Goal: Information Seeking & Learning: Find contact information

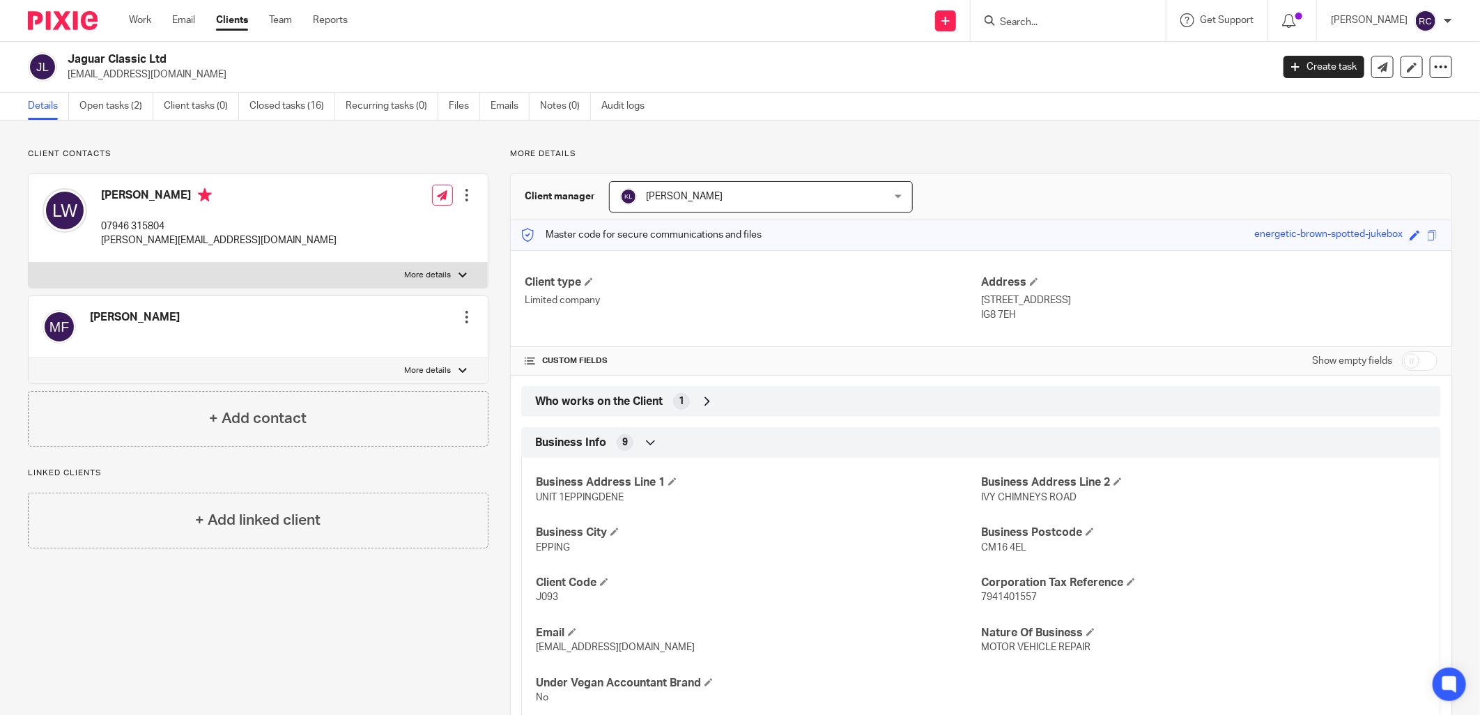
scroll to position [541, 0]
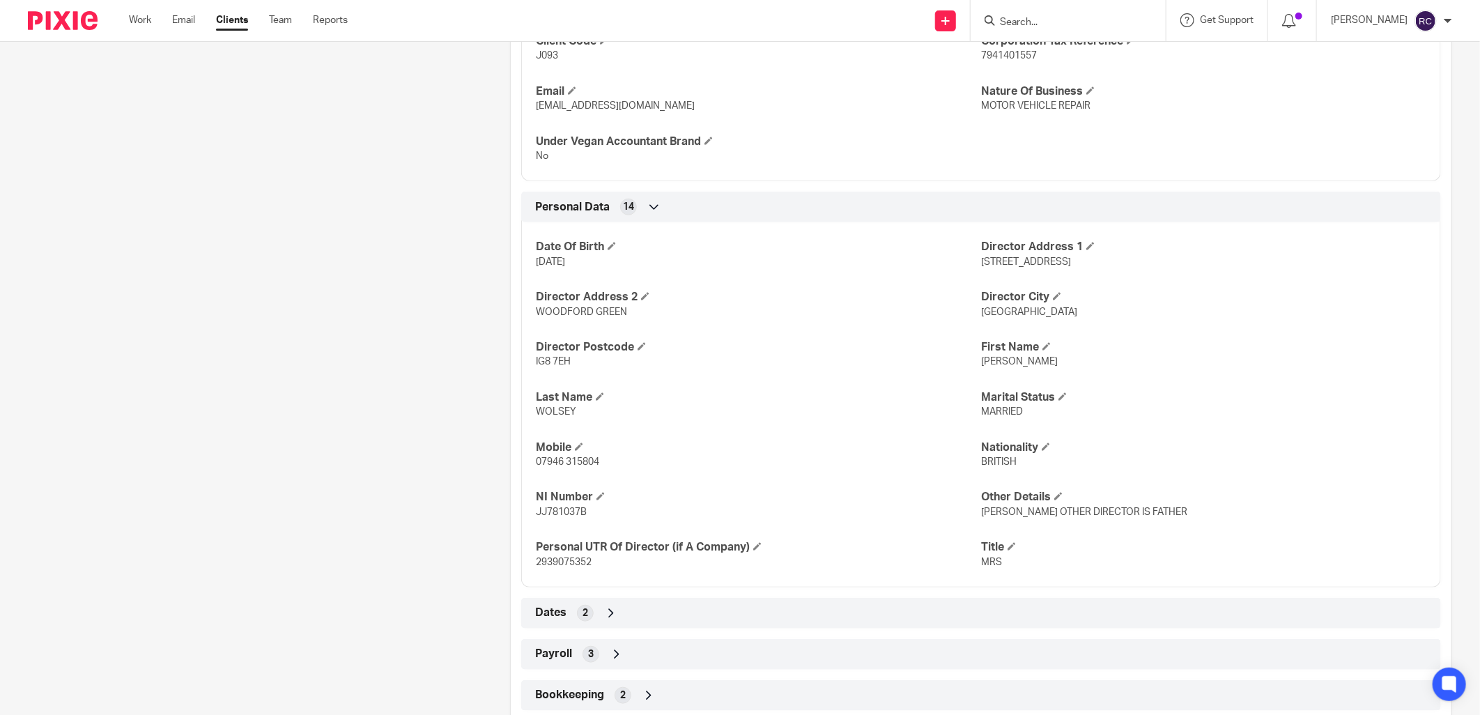
click at [1035, 23] on input "Search" at bounding box center [1060, 23] width 125 height 13
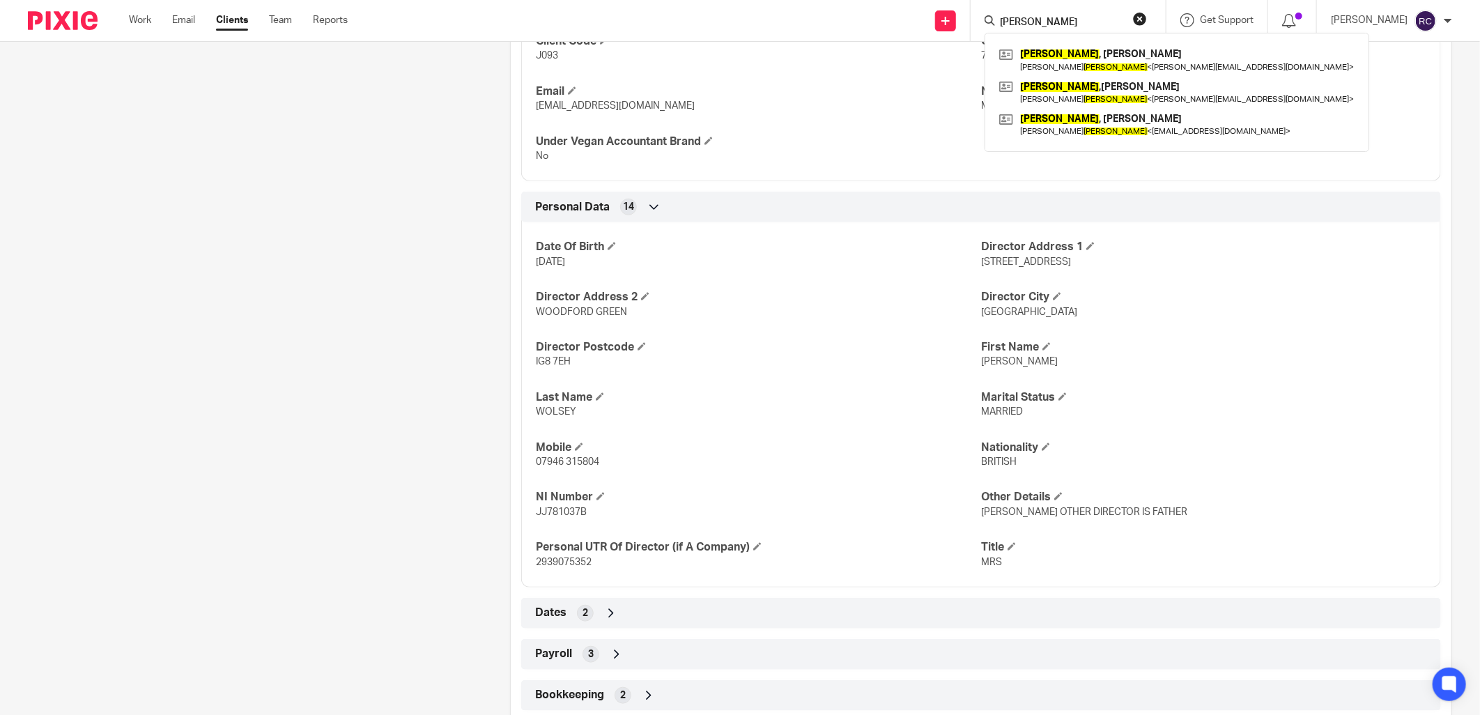
type input "stein"
click button "submit" at bounding box center [0, 0] width 0 height 0
drag, startPoint x: 1053, startPoint y: 24, endPoint x: 739, endPoint y: 51, distance: 315.4
click at [739, 51] on body "Work Email Clients Team Reports Work Email Clients Team Reports Settings Send n…" at bounding box center [740, 357] width 1480 height 715
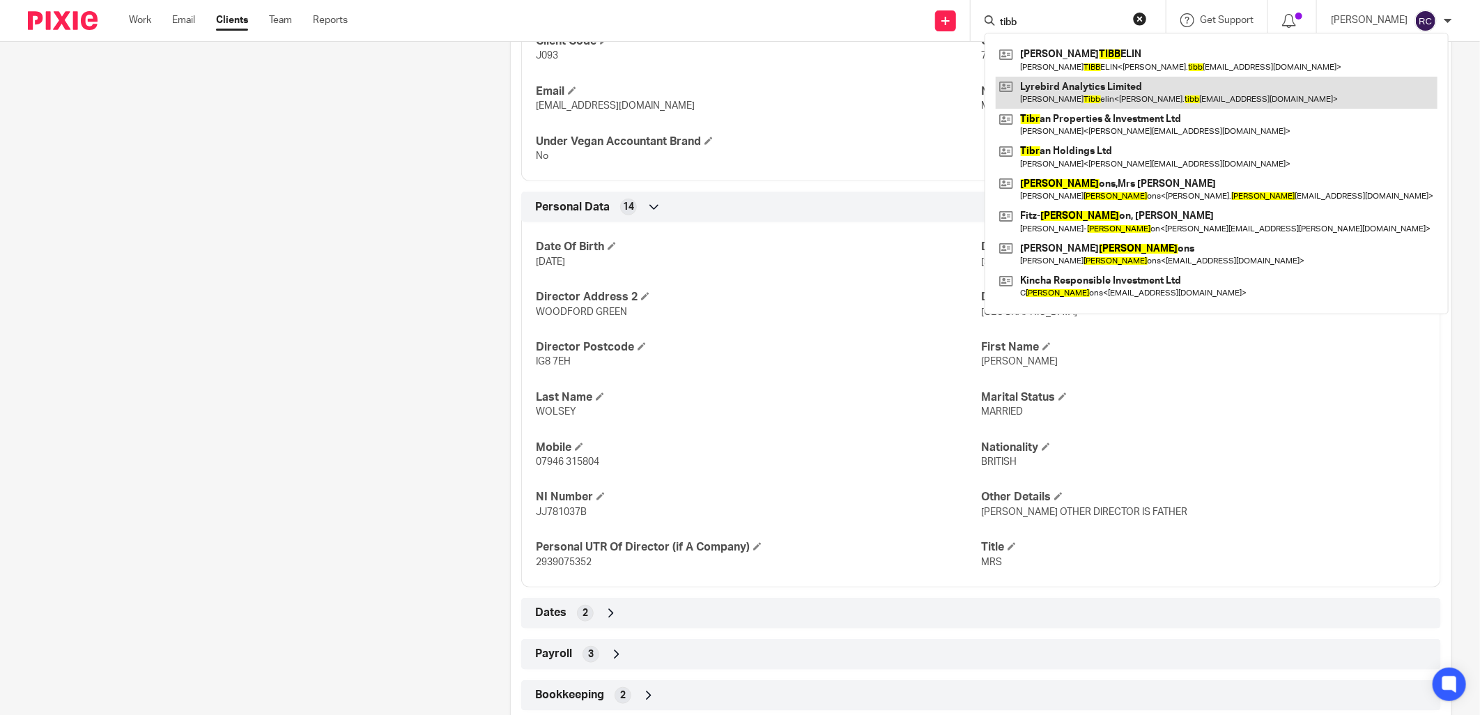
type input "tibb"
click at [1081, 95] on link at bounding box center [1217, 93] width 442 height 32
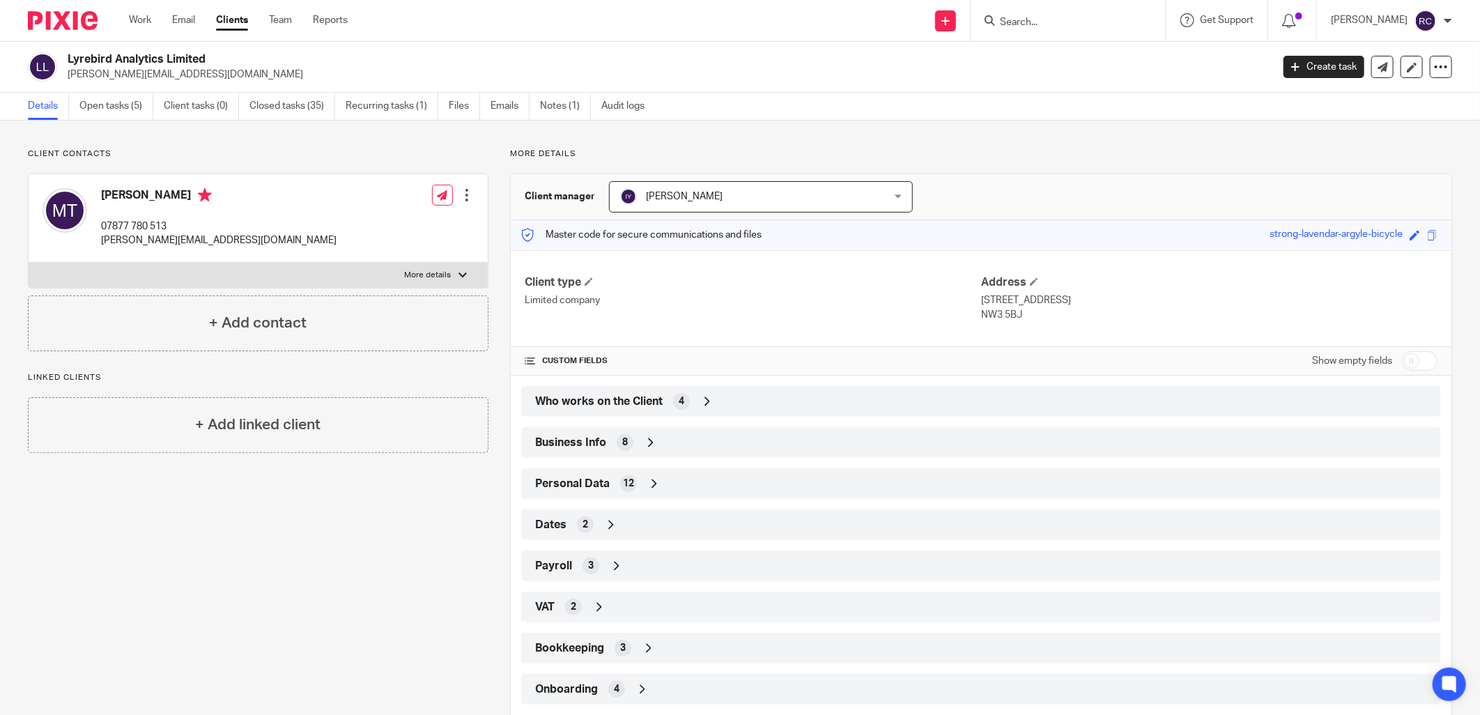
click at [1005, 17] on input "Search" at bounding box center [1060, 23] width 125 height 13
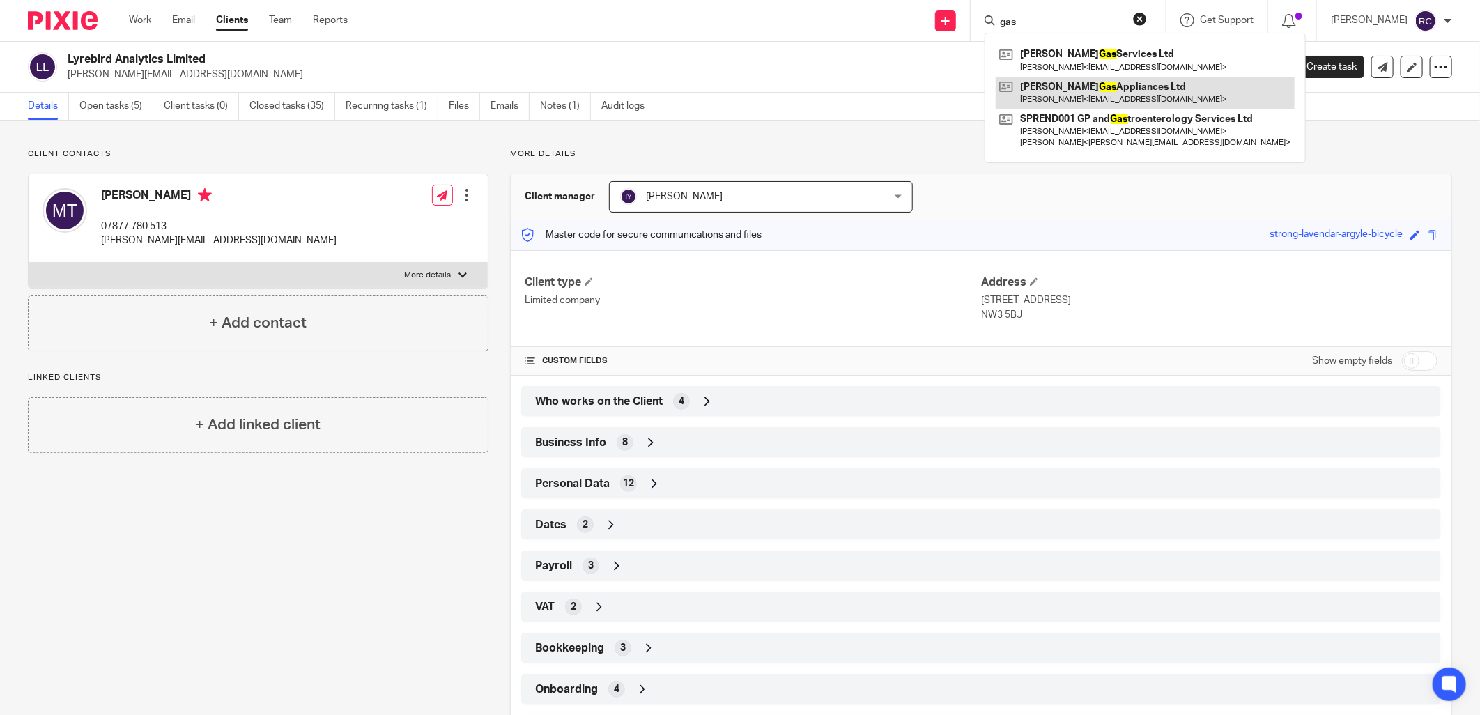
type input "gas"
click at [1074, 89] on link at bounding box center [1145, 93] width 299 height 32
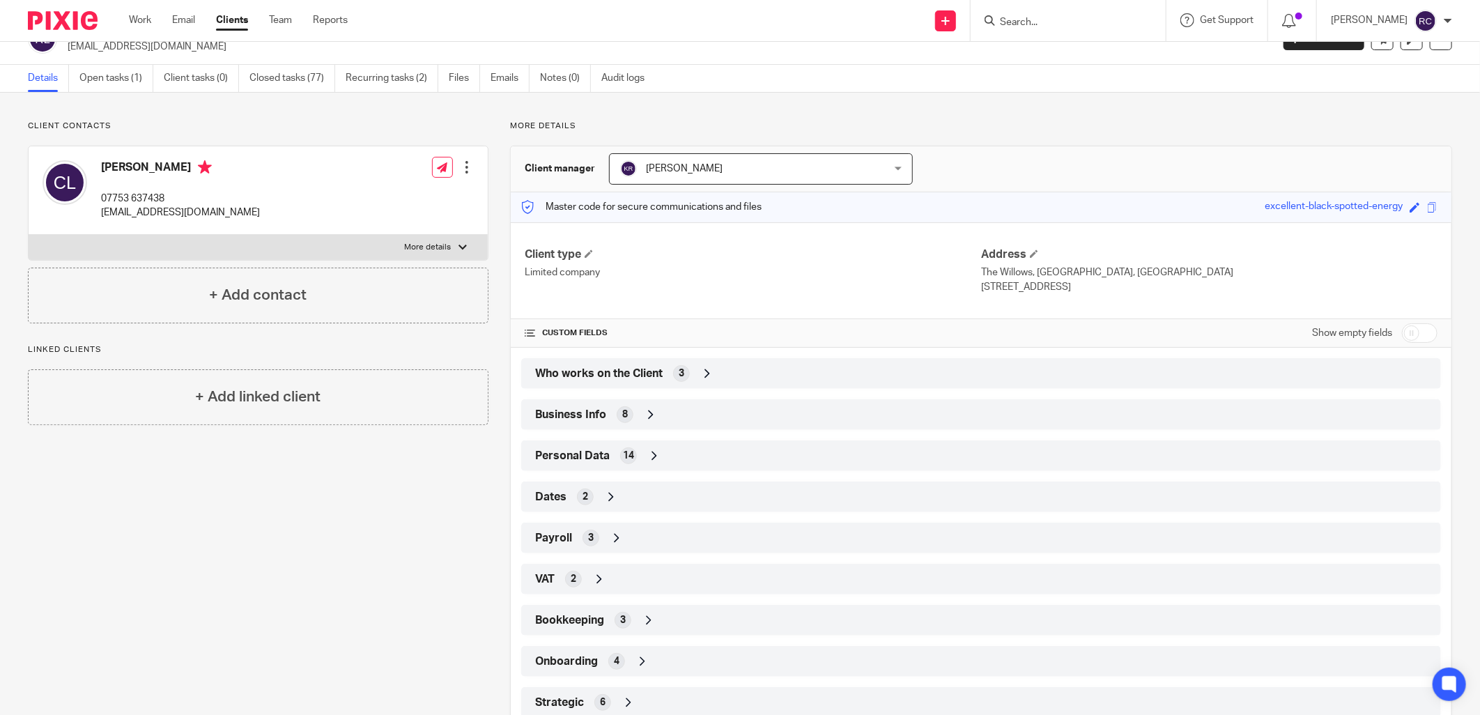
scroll to position [70, 0]
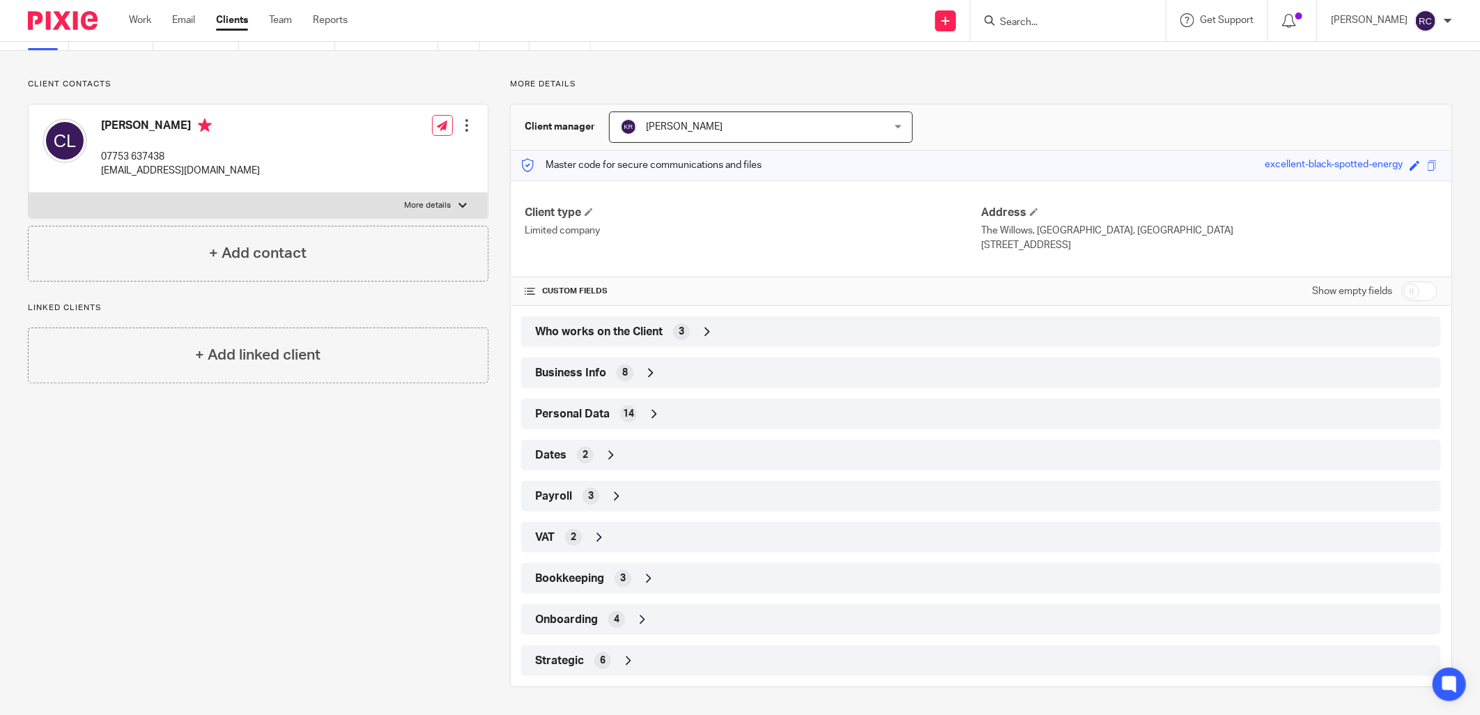
click at [582, 615] on span "Onboarding" at bounding box center [566, 619] width 63 height 15
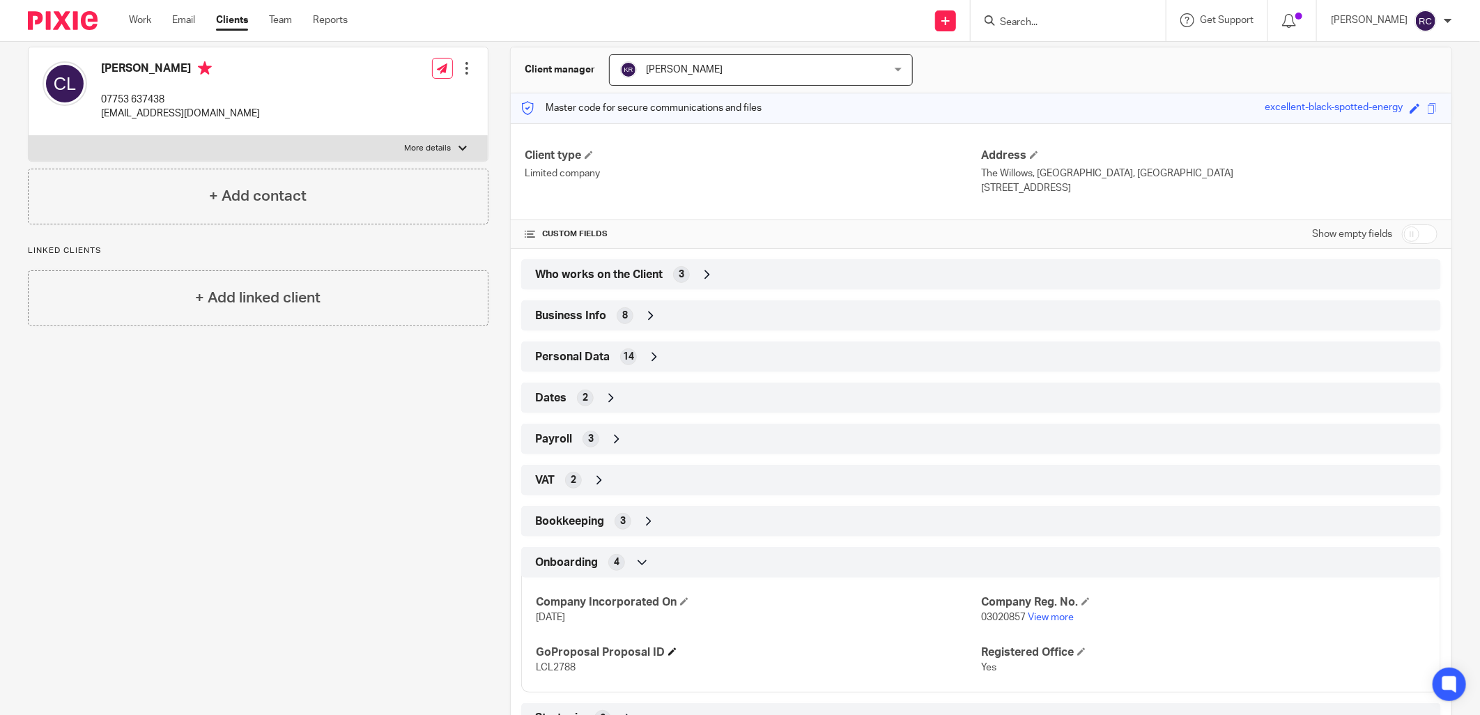
scroll to position [185, 0]
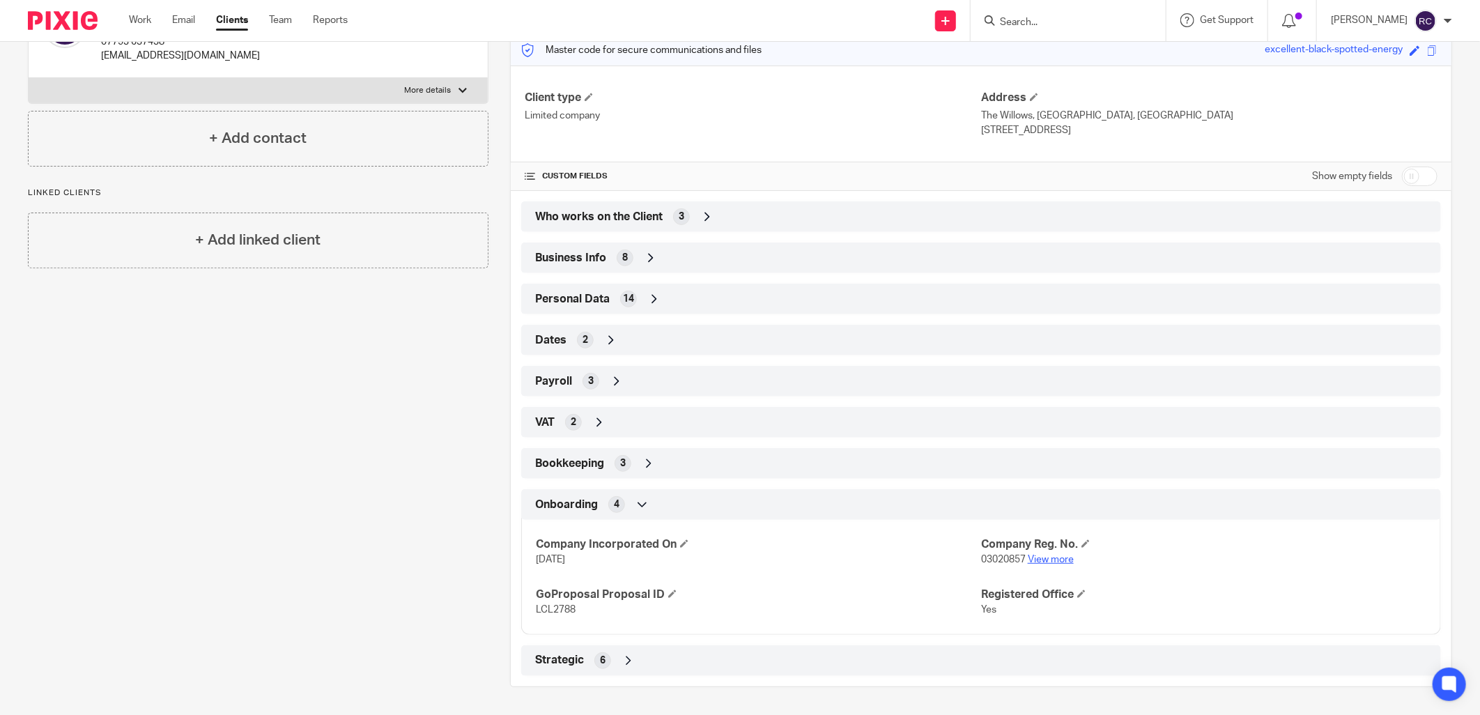
click at [1041, 555] on link "View more" at bounding box center [1051, 560] width 46 height 10
click at [1045, 24] on input "Search" at bounding box center [1060, 23] width 125 height 13
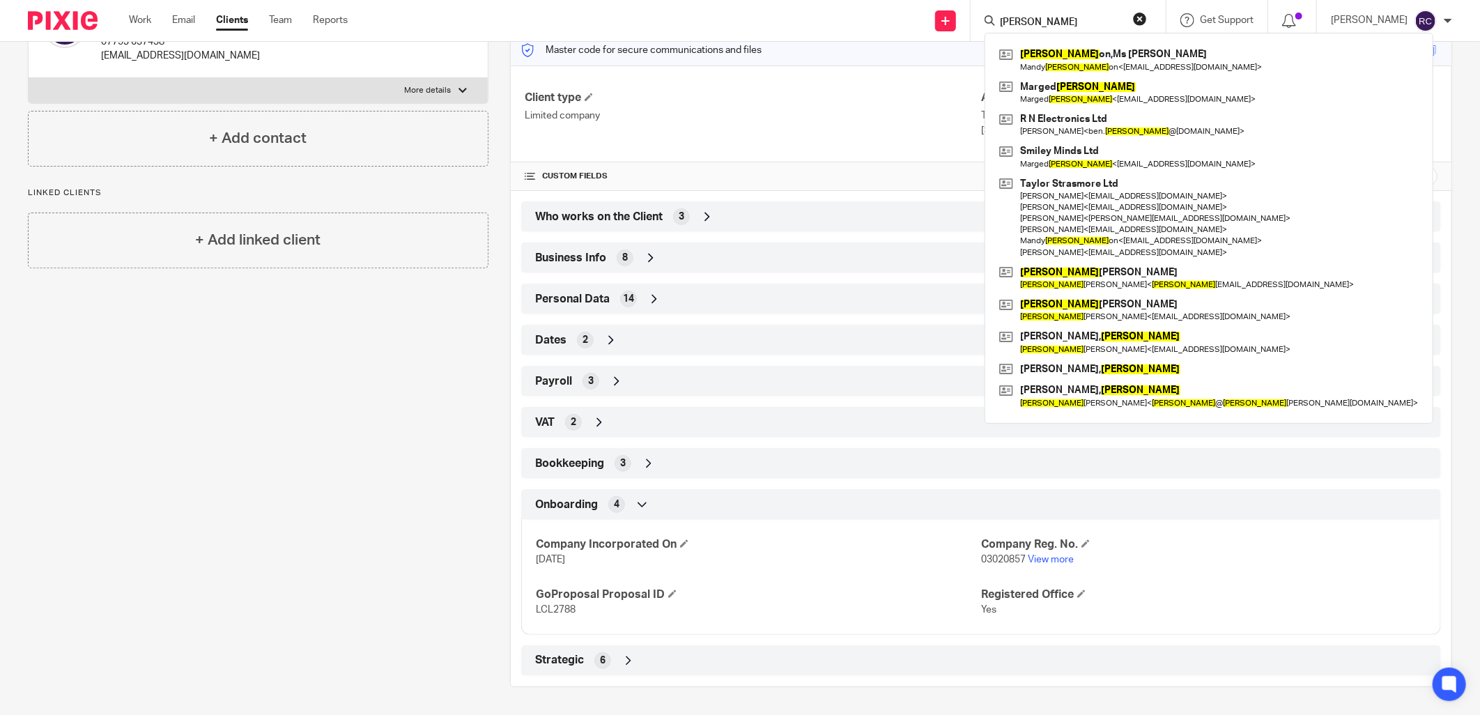
click at [1060, 17] on input "richards" at bounding box center [1060, 23] width 125 height 13
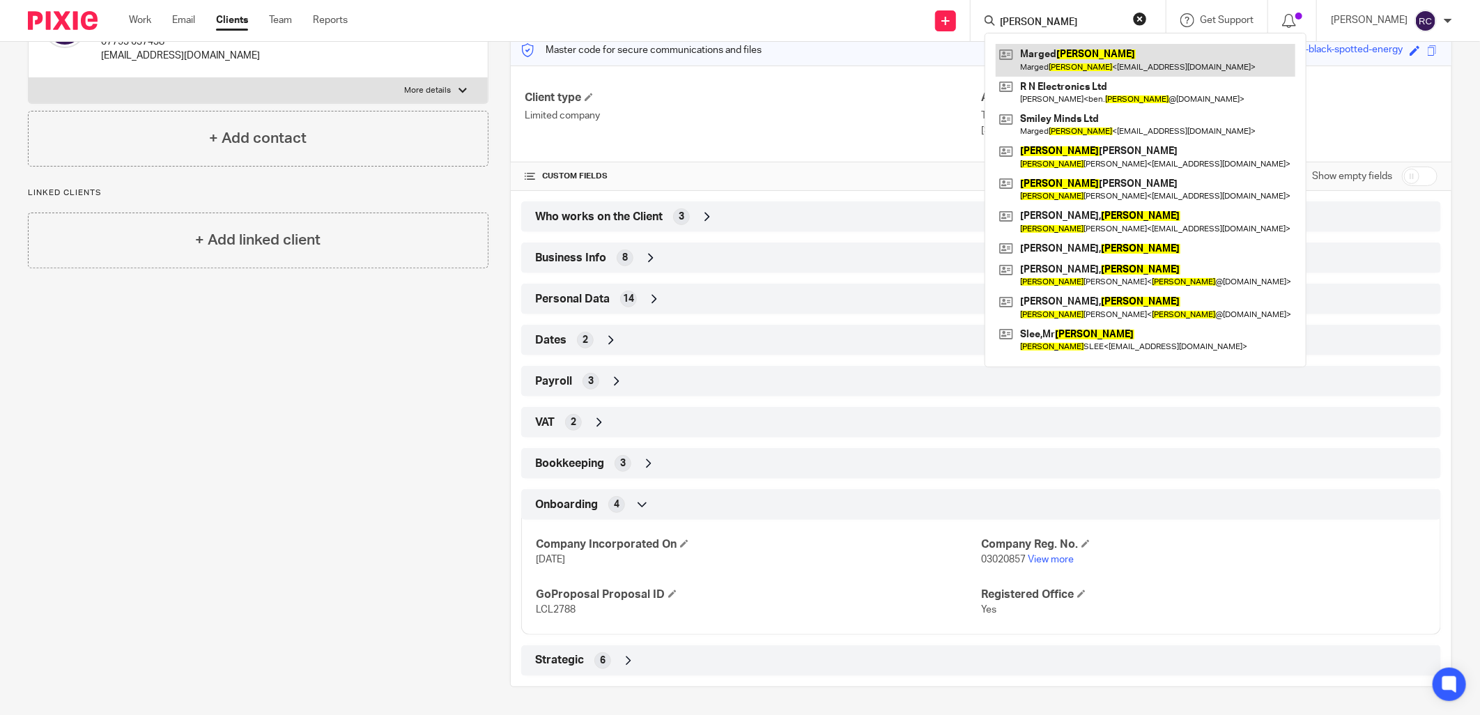
type input "richards"
click at [1105, 59] on link at bounding box center [1146, 60] width 300 height 32
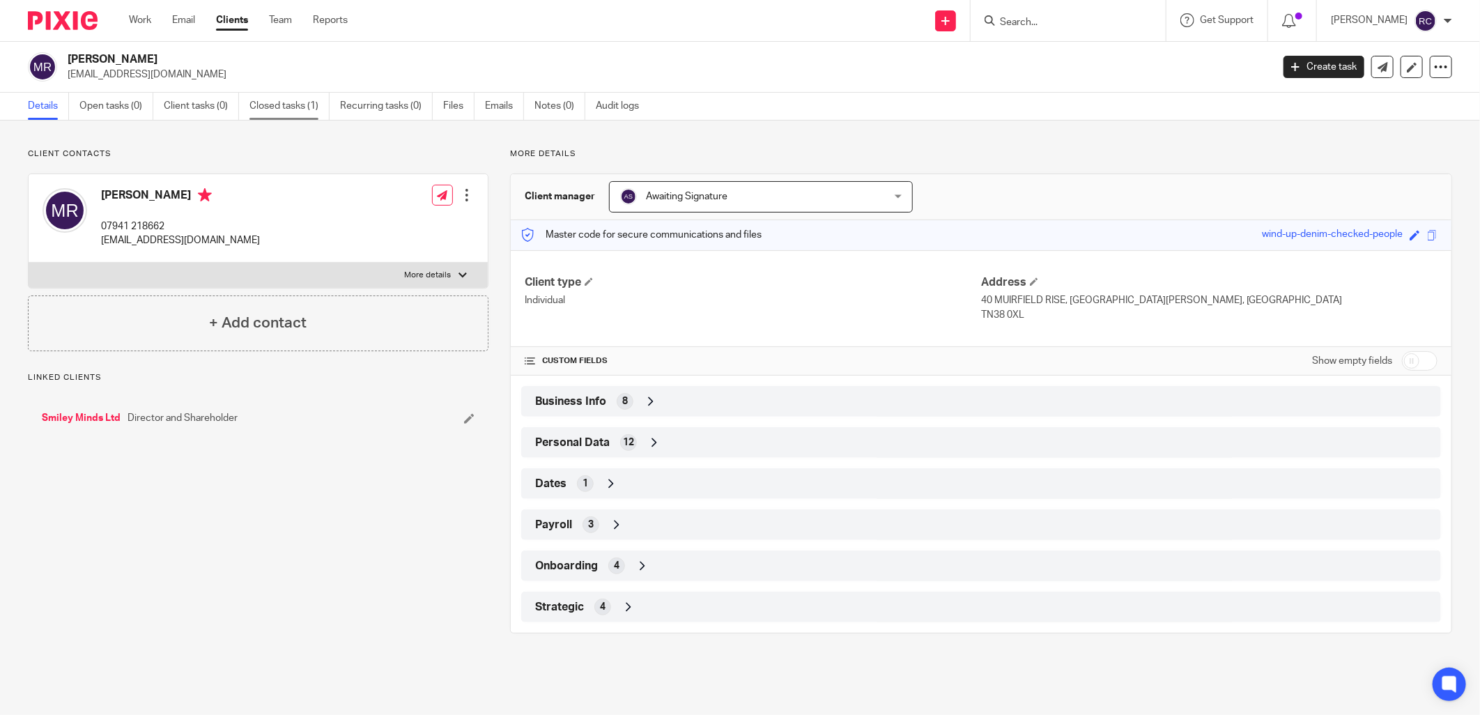
click at [281, 108] on link "Closed tasks (1)" at bounding box center [289, 106] width 80 height 27
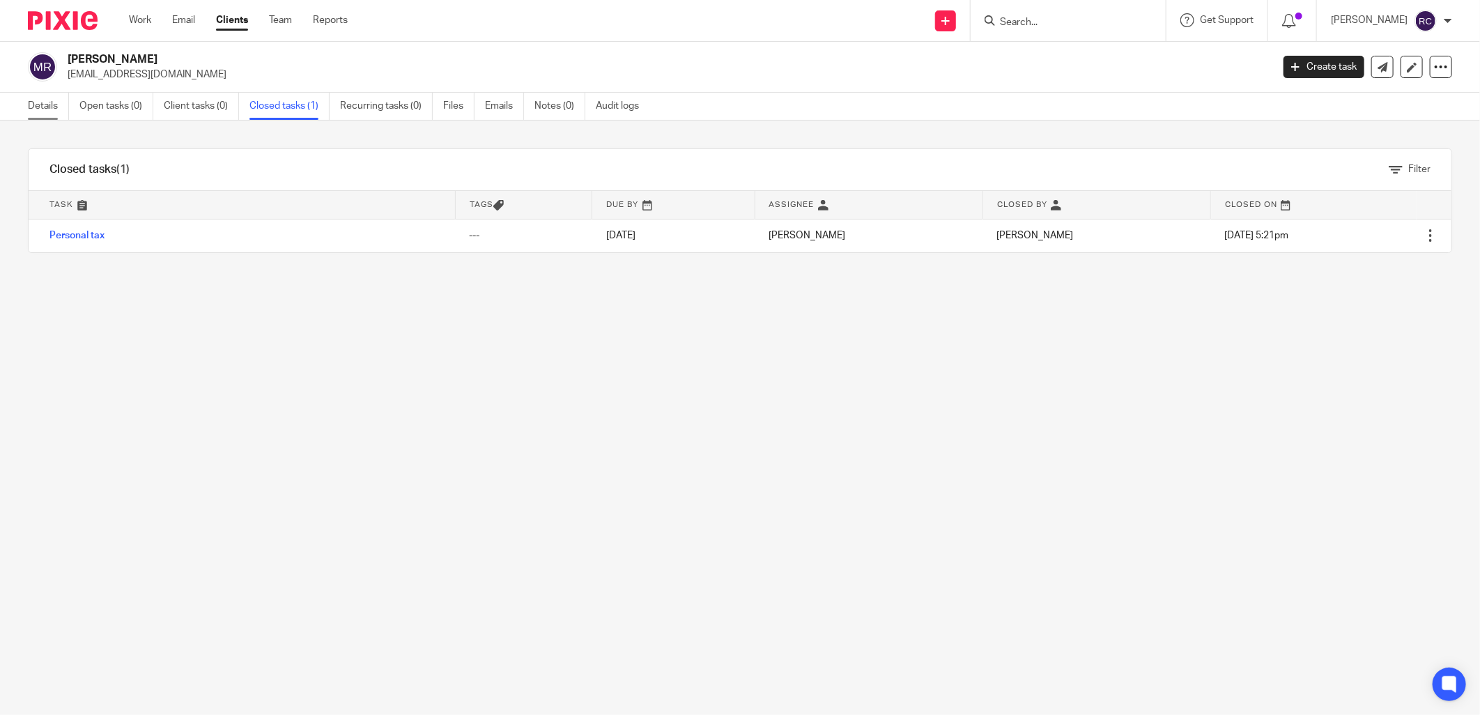
click at [38, 107] on link "Details" at bounding box center [48, 106] width 41 height 27
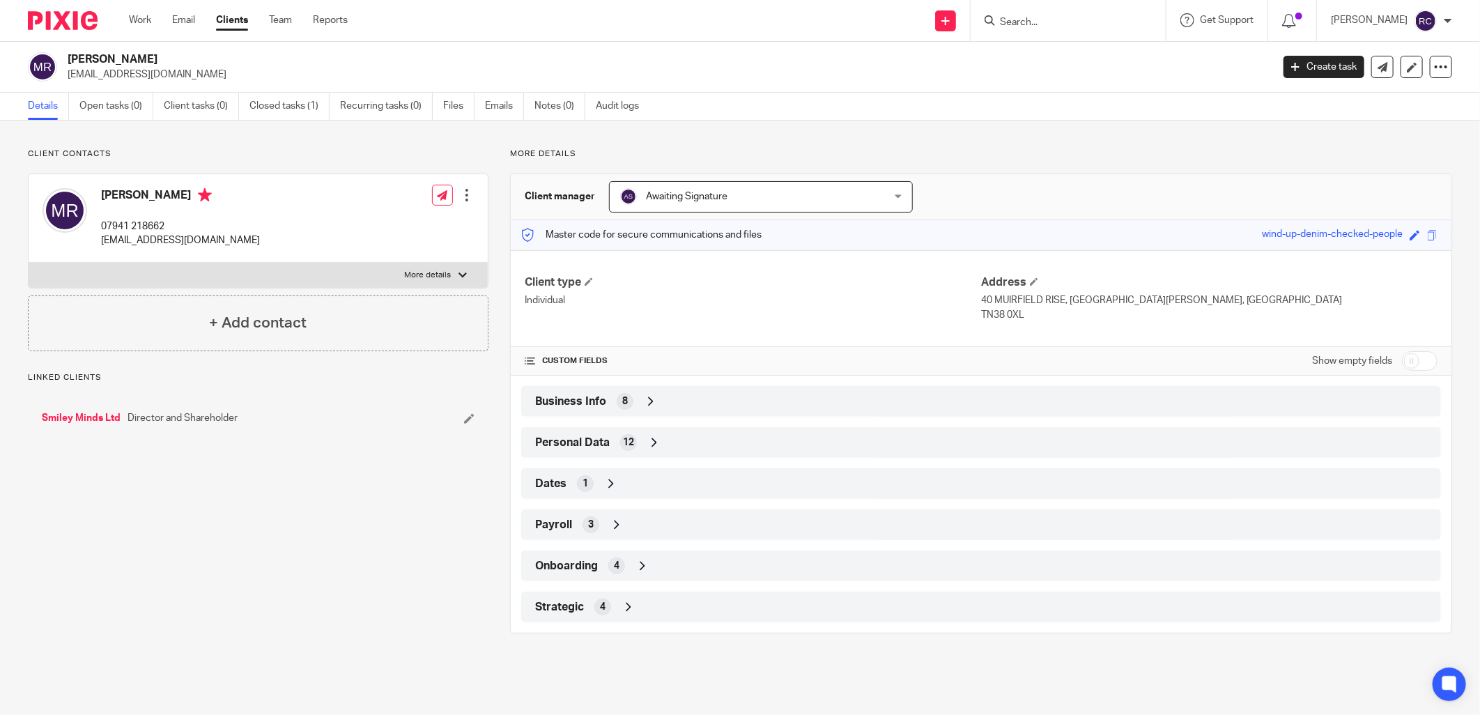
click at [1040, 17] on input "Search" at bounding box center [1060, 23] width 125 height 13
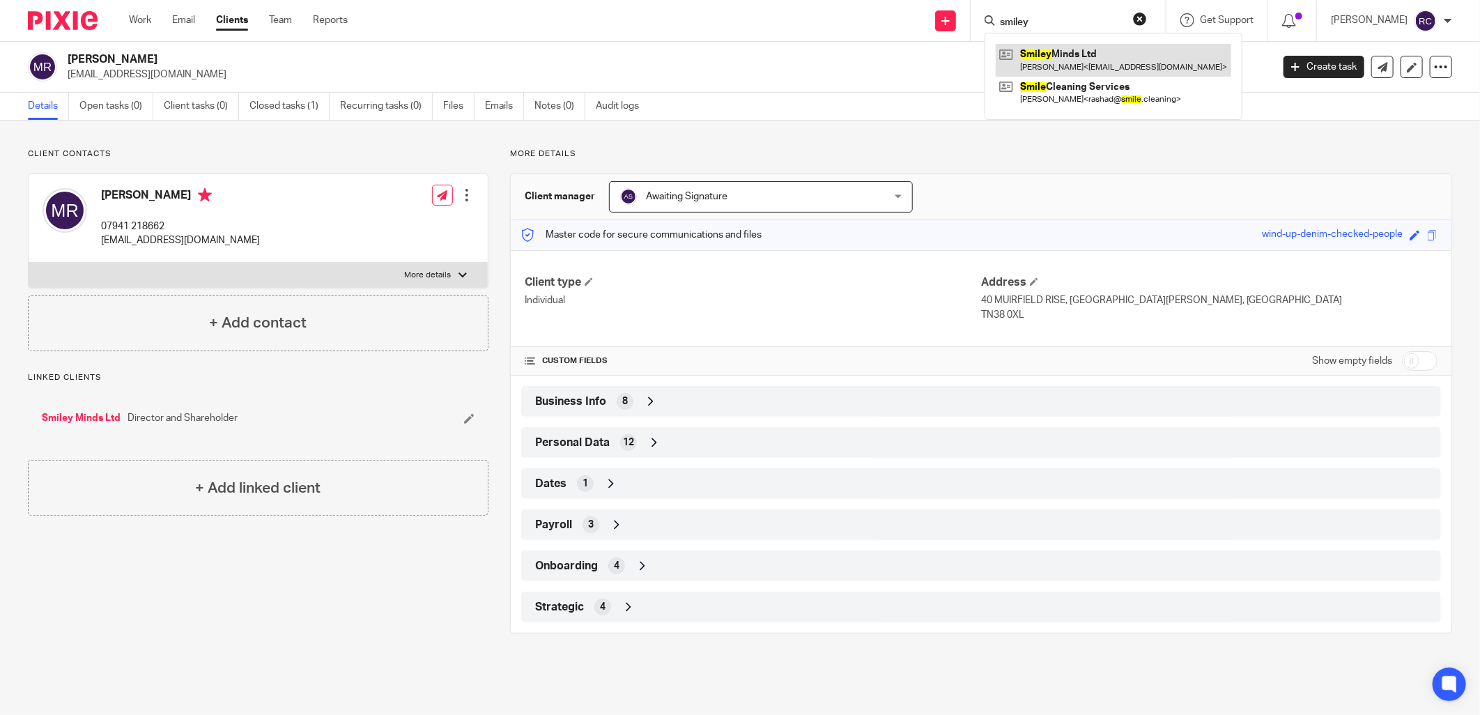
type input "smiley"
click at [1063, 58] on link at bounding box center [1113, 60] width 235 height 32
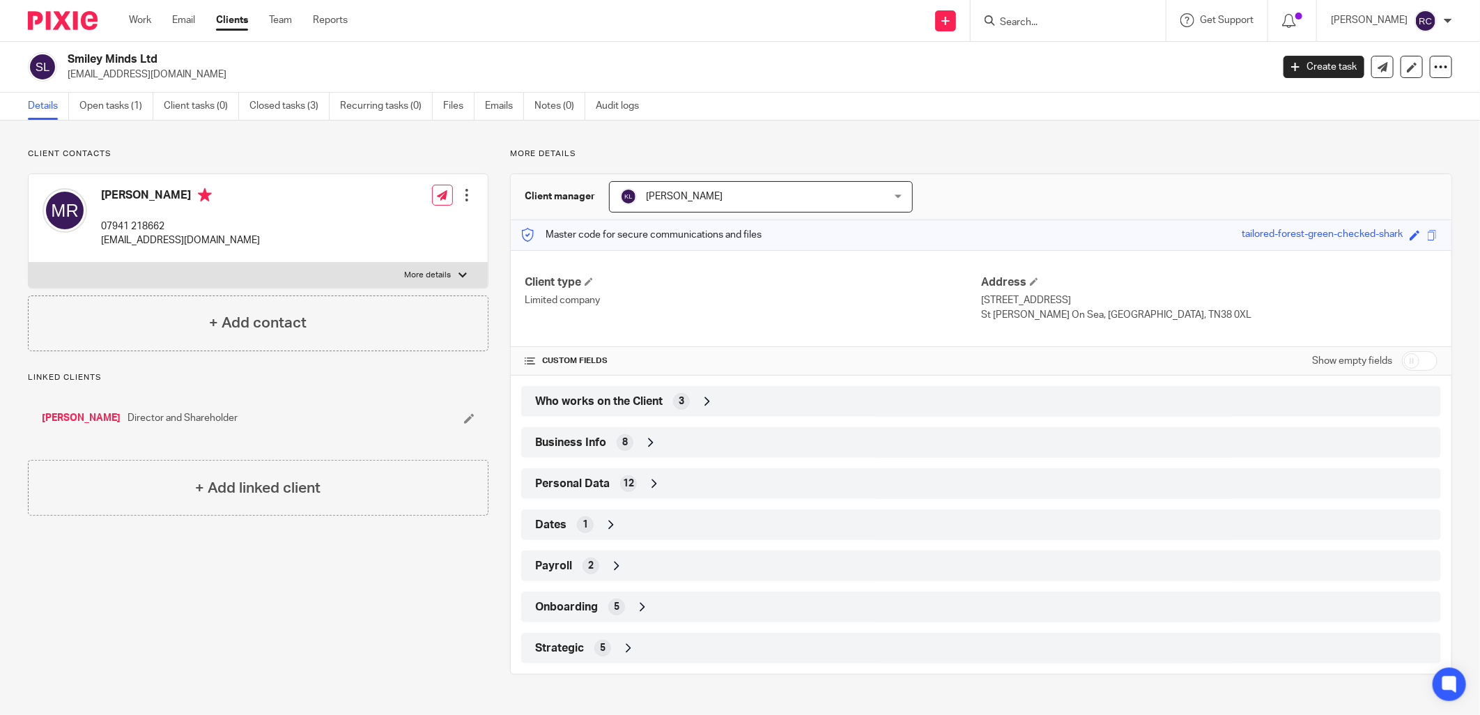
click at [1061, 17] on input "Search" at bounding box center [1060, 23] width 125 height 13
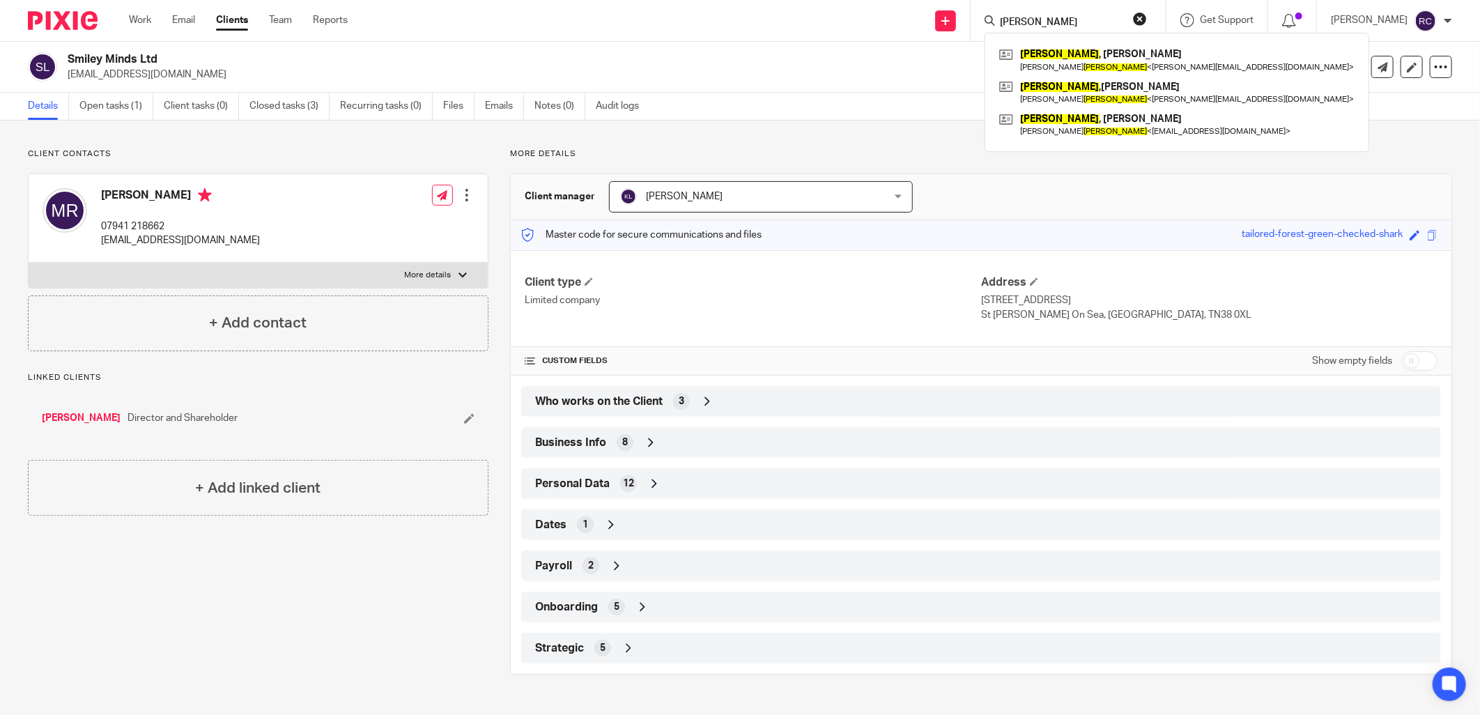
type input "stein"
click at [1083, 127] on link at bounding box center [1177, 125] width 362 height 32
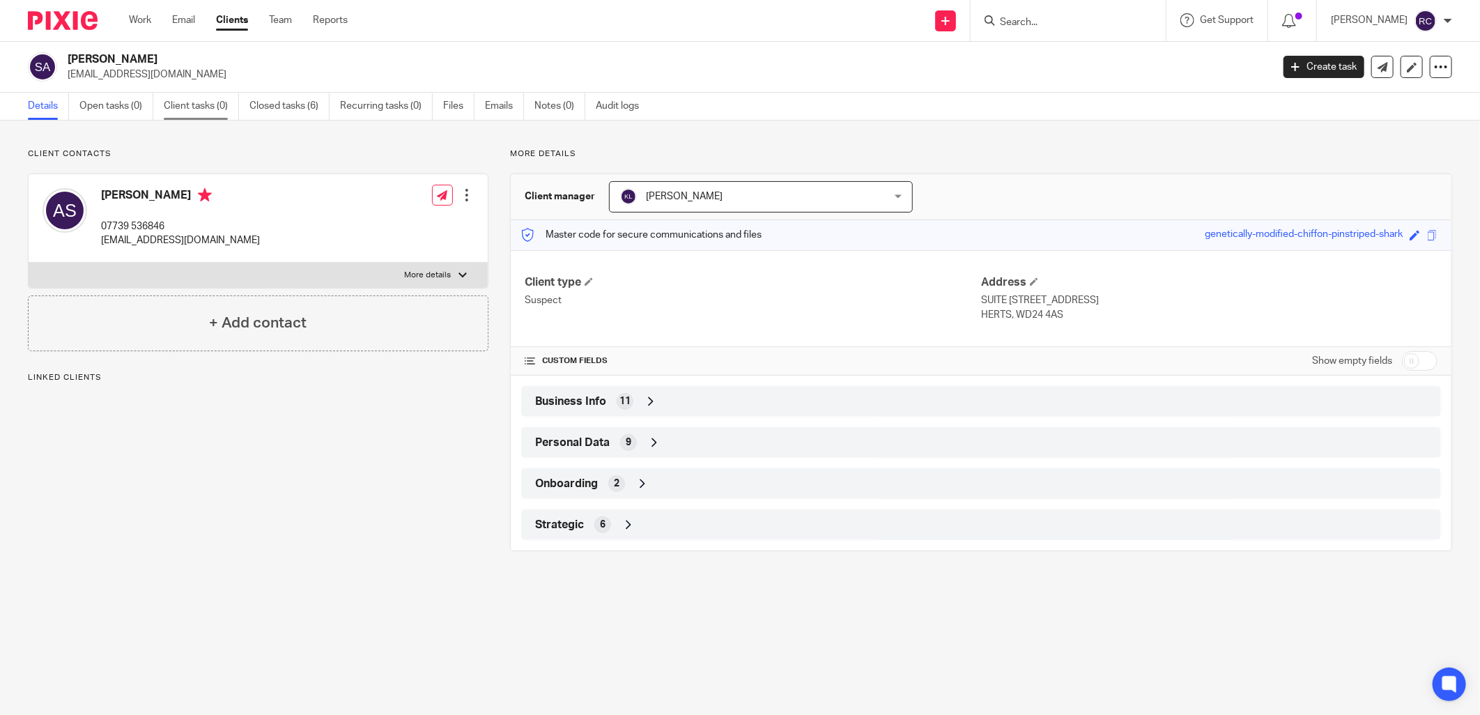
click at [199, 102] on link "Client tasks (0)" at bounding box center [201, 106] width 75 height 27
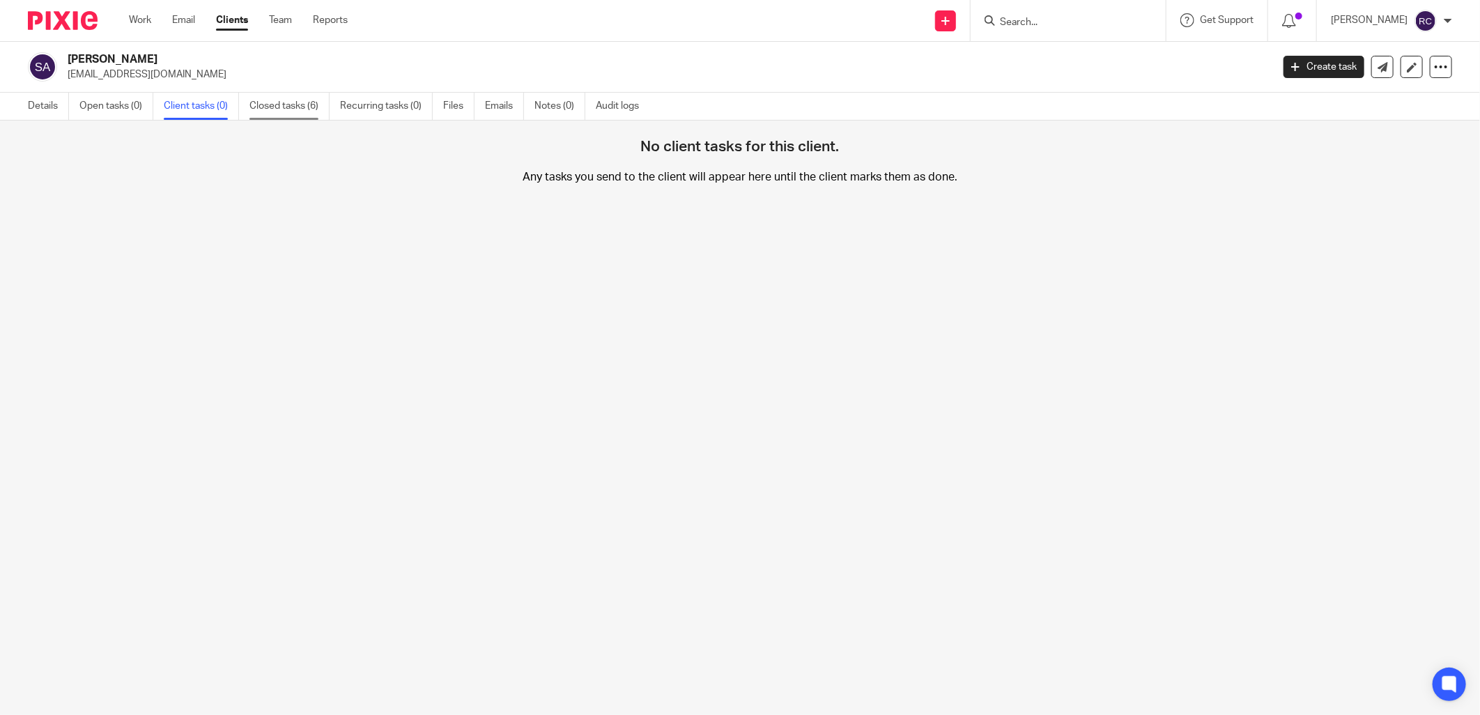
click at [302, 105] on link "Closed tasks (6)" at bounding box center [289, 106] width 80 height 27
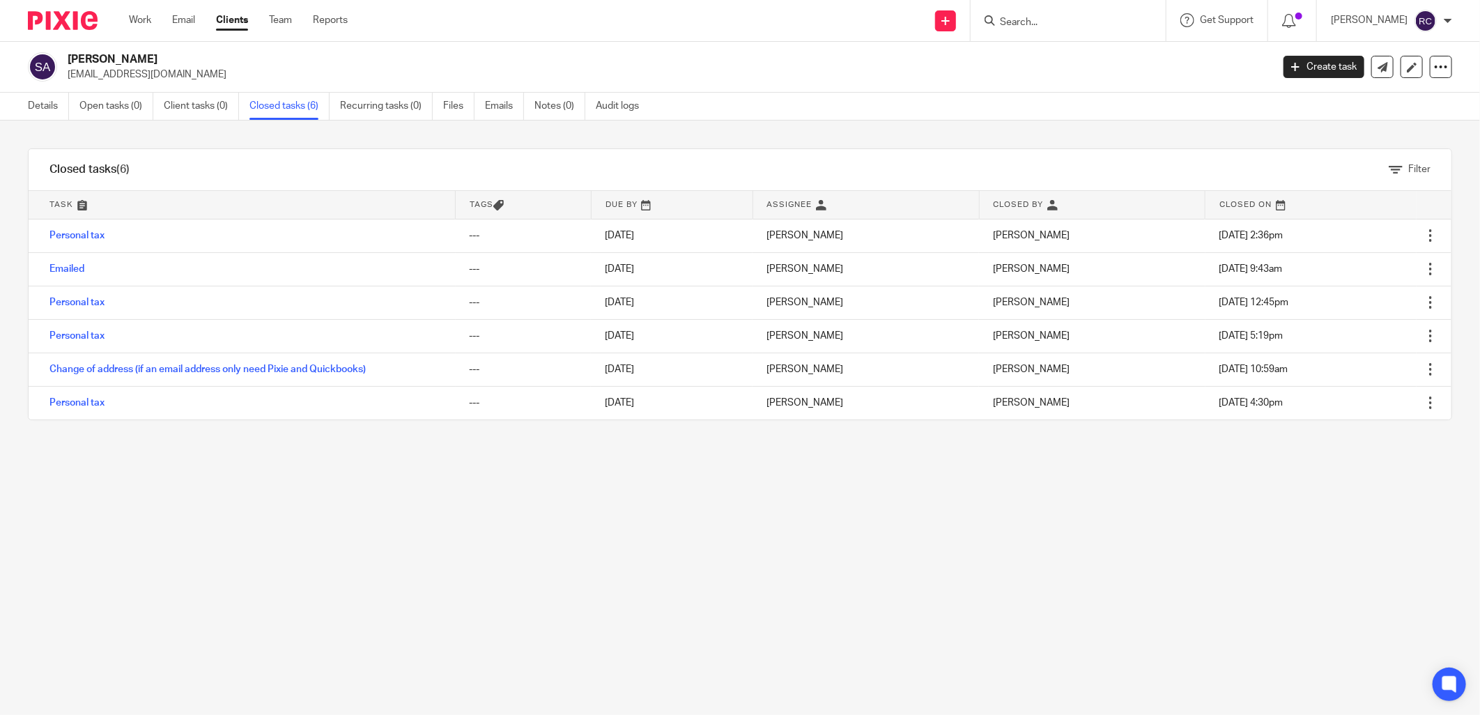
click at [1042, 17] on input "Search" at bounding box center [1060, 23] width 125 height 13
type input "tibblyre"
click at [1282, 663] on div "Filter tasks Only show tasks matching all of these conditions 1 Task name Is Is…" at bounding box center [740, 418] width 1480 height 594
click at [1095, 20] on input "Search" at bounding box center [1060, 23] width 125 height 13
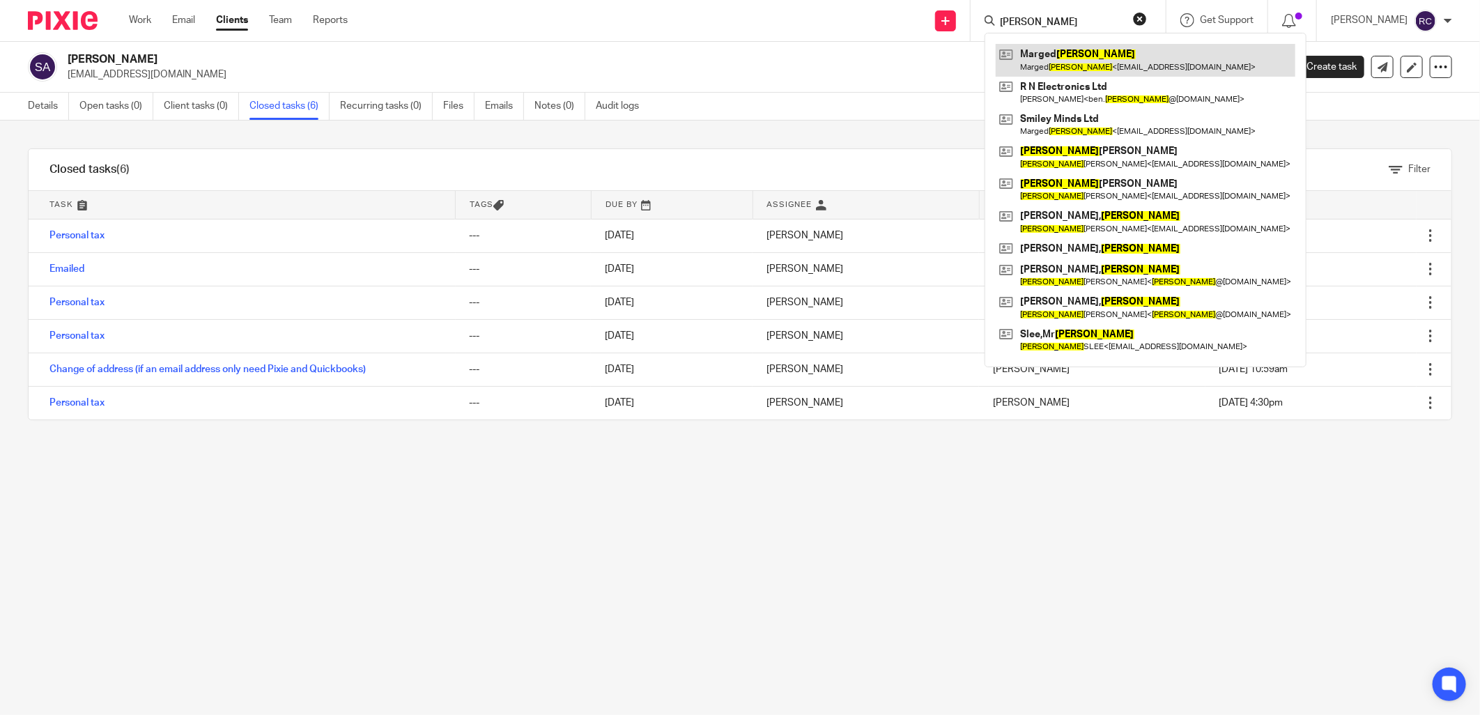
type input "richards"
click at [1096, 57] on link at bounding box center [1146, 60] width 300 height 32
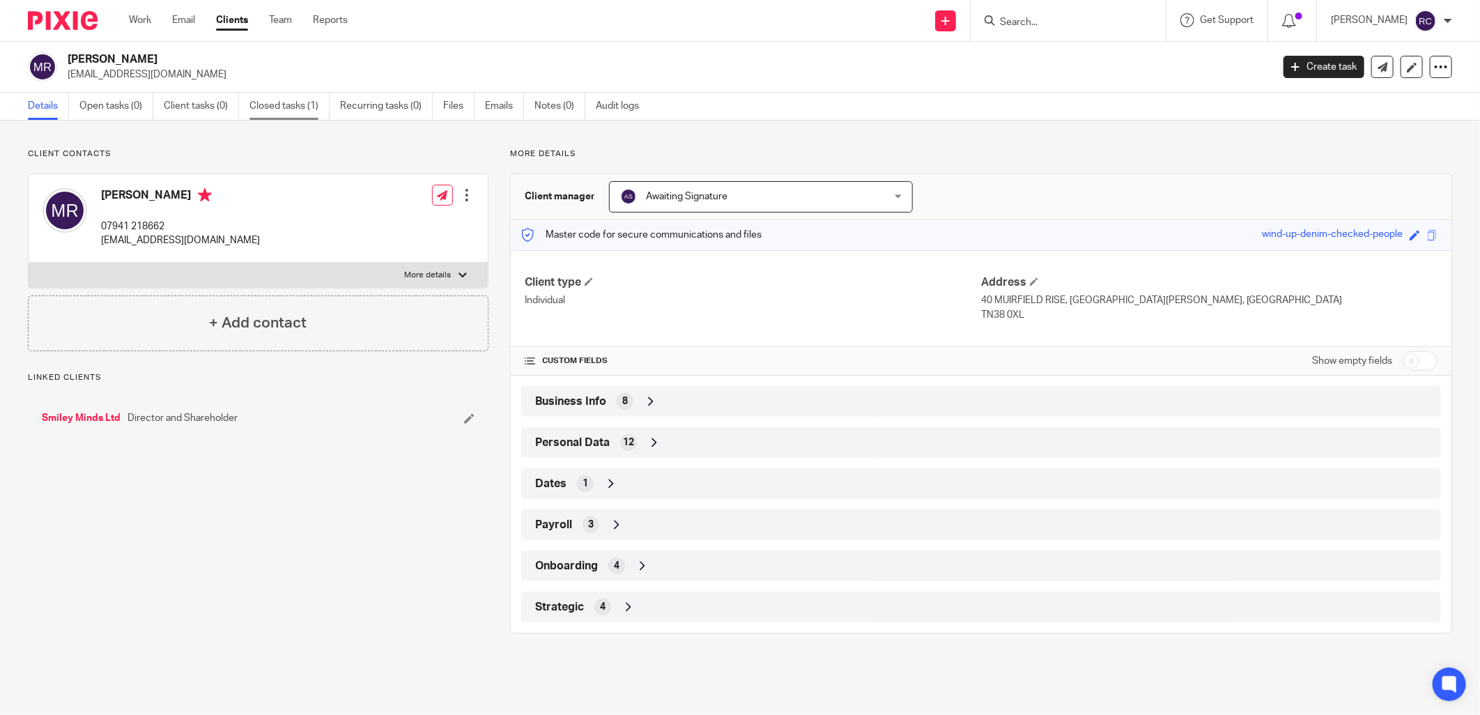
click at [300, 109] on link "Closed tasks (1)" at bounding box center [289, 106] width 80 height 27
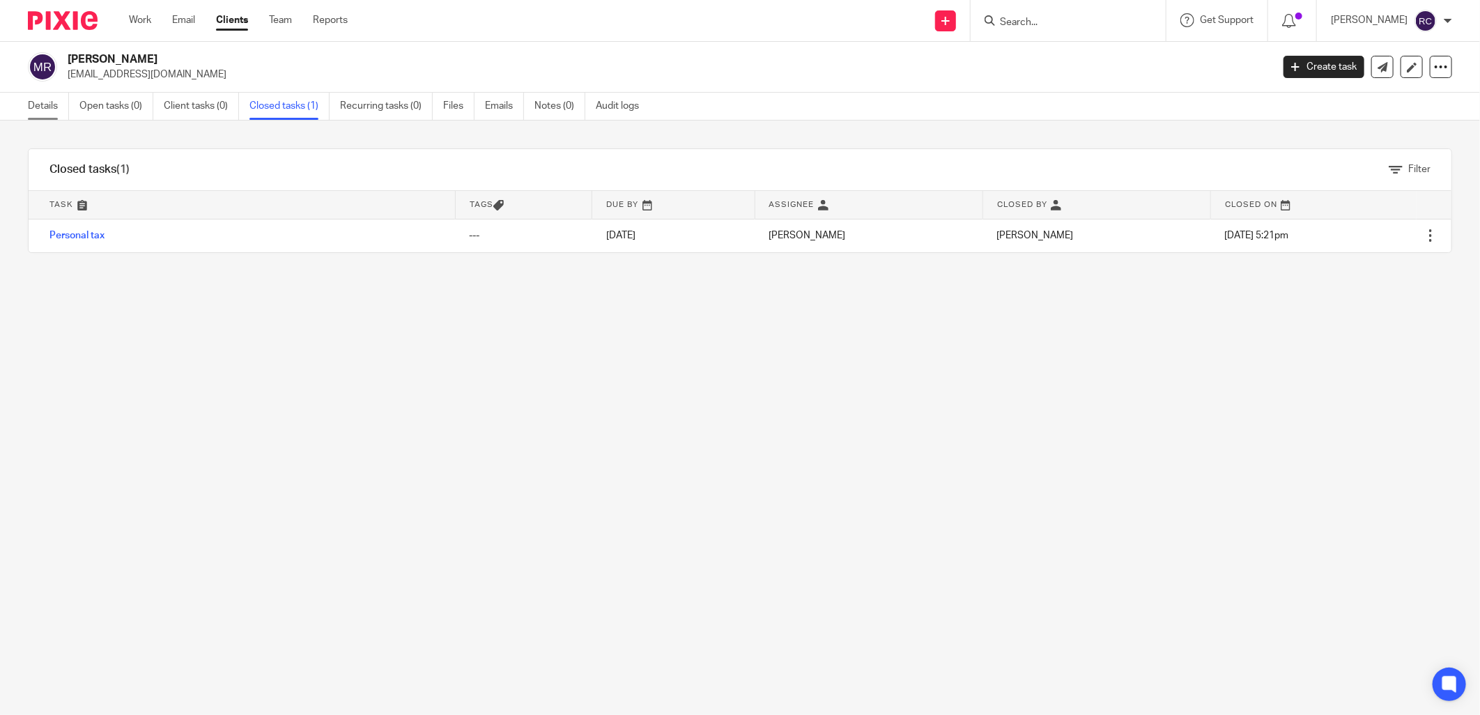
click at [43, 105] on link "Details" at bounding box center [48, 106] width 41 height 27
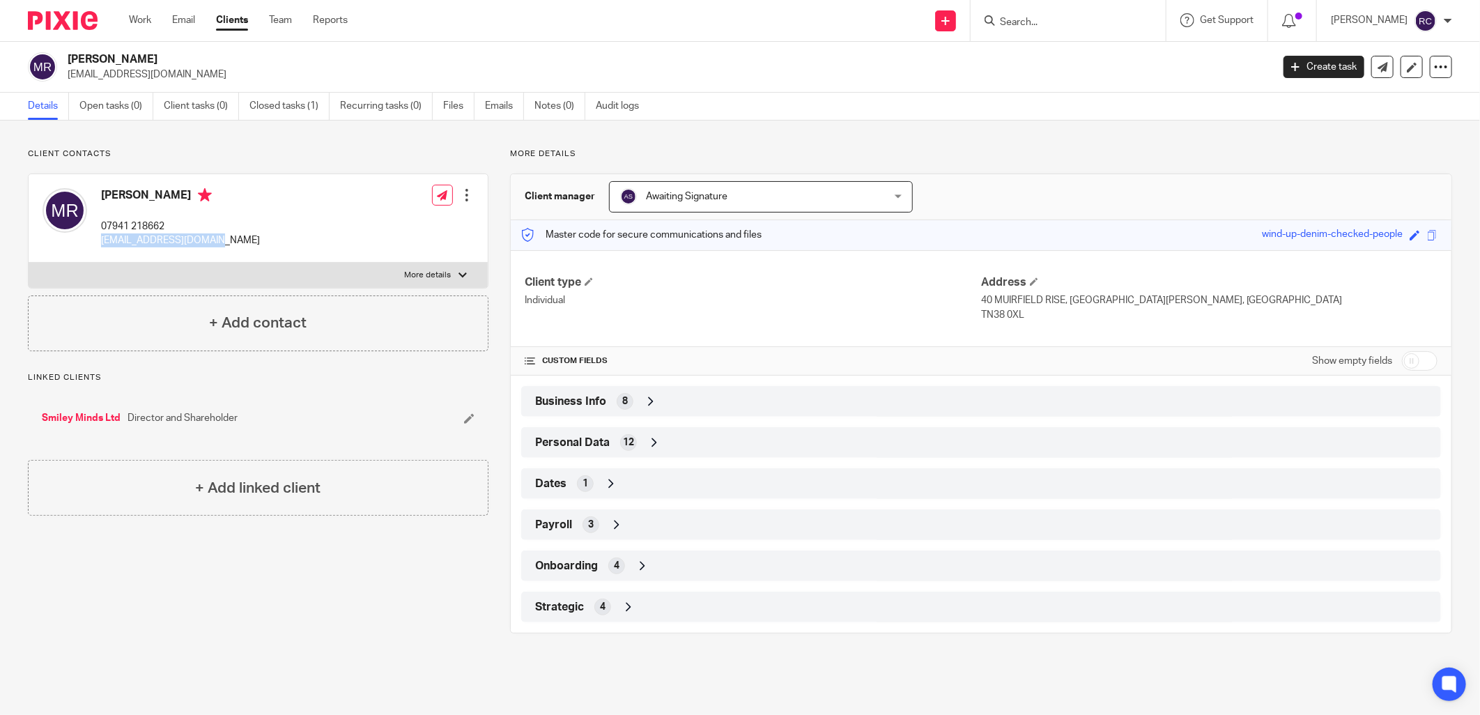
drag, startPoint x: 98, startPoint y: 245, endPoint x: 242, endPoint y: 247, distance: 143.6
click at [242, 247] on div "[PERSON_NAME] 07941 218662 [EMAIL_ADDRESS][DOMAIN_NAME] Edit contact Create cli…" at bounding box center [258, 218] width 459 height 88
copy p "[EMAIL_ADDRESS][DOMAIN_NAME]"
click at [726, 677] on main "[PERSON_NAME] [EMAIL_ADDRESS][DOMAIN_NAME] Create task Update from Companies Ho…" at bounding box center [740, 357] width 1480 height 715
click at [1058, 22] on input "Search" at bounding box center [1060, 23] width 125 height 13
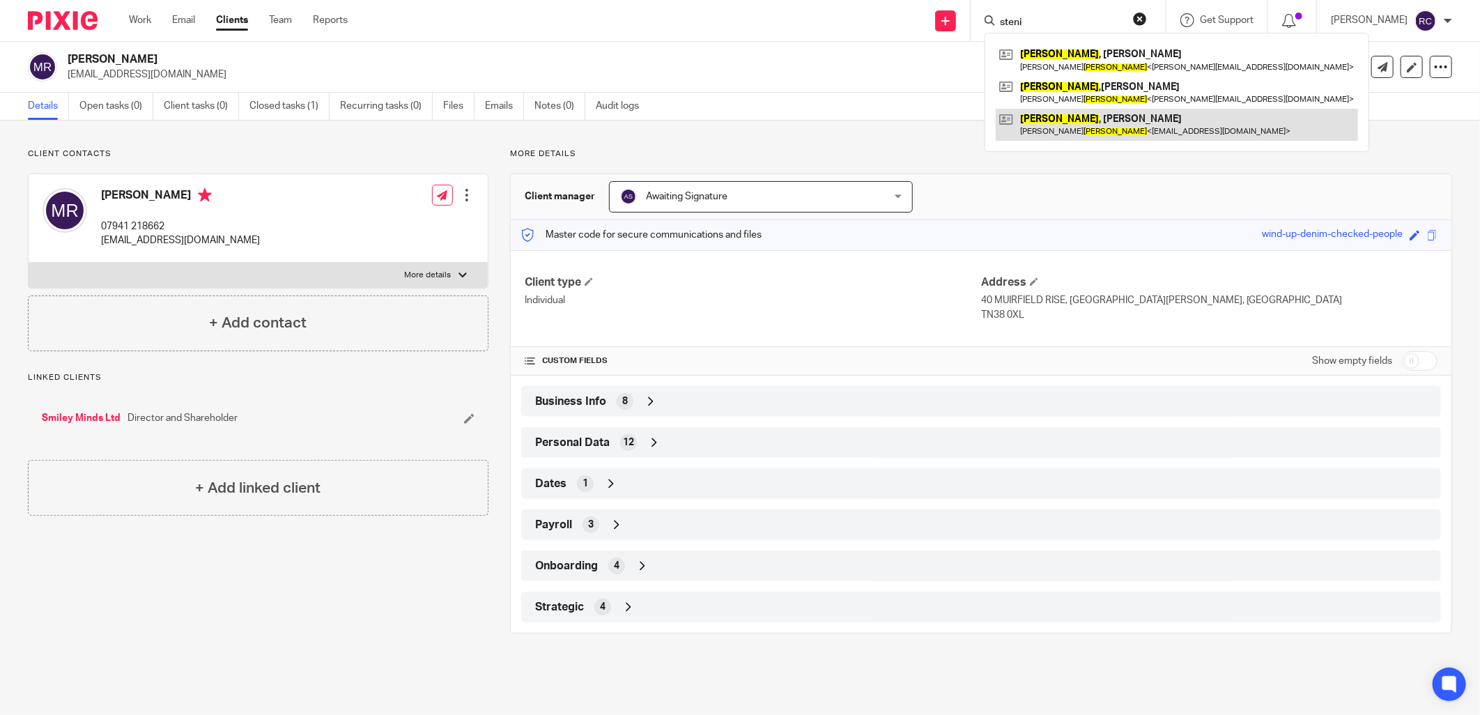
type input "steni"
click at [1056, 114] on link at bounding box center [1177, 125] width 362 height 32
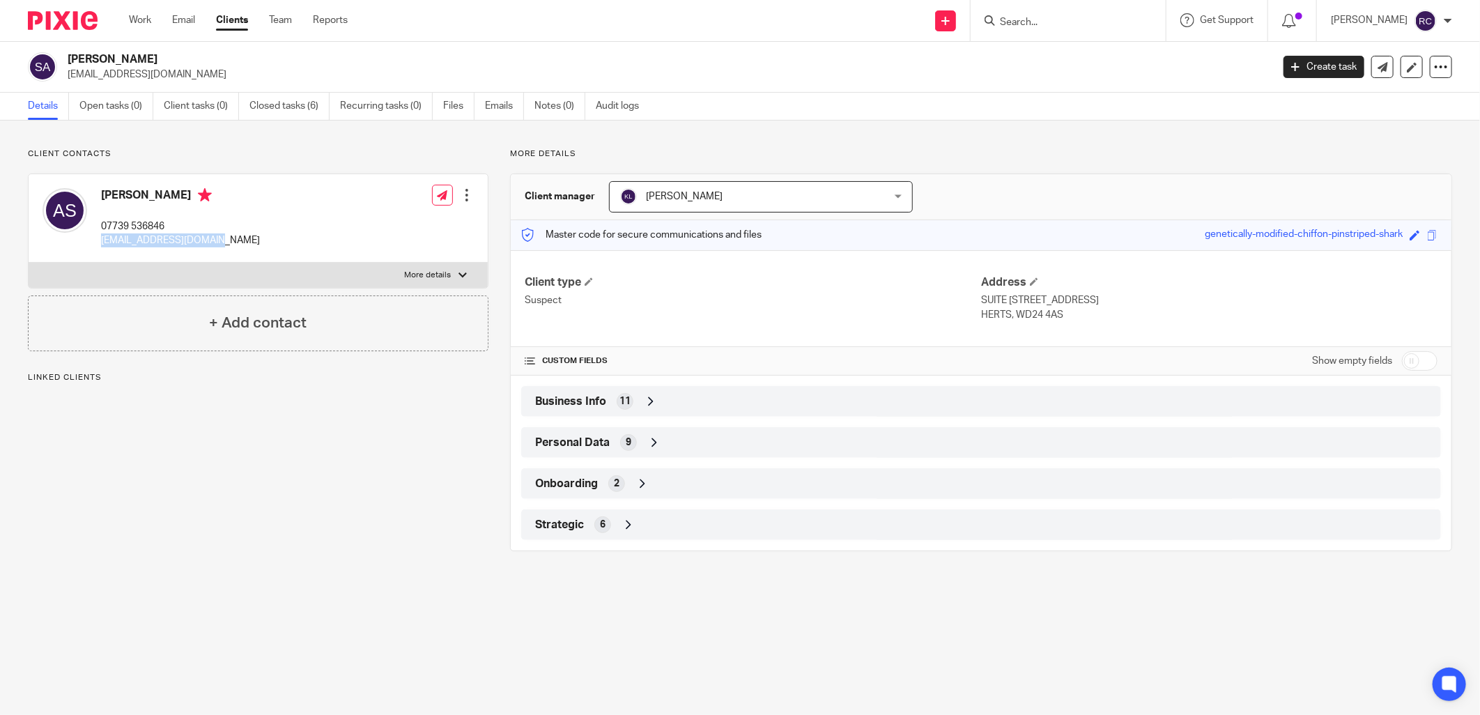
drag, startPoint x: 96, startPoint y: 245, endPoint x: 221, endPoint y: 247, distance: 124.7
click at [221, 247] on div "Alexander Stein 07739 536846 alexstein530@gmail.com Edit contact Create client …" at bounding box center [258, 218] width 459 height 88
copy p "[EMAIL_ADDRESS][DOMAIN_NAME]"
click at [1022, 15] on form at bounding box center [1072, 20] width 148 height 17
click at [1060, 23] on input "Search" at bounding box center [1060, 23] width 125 height 13
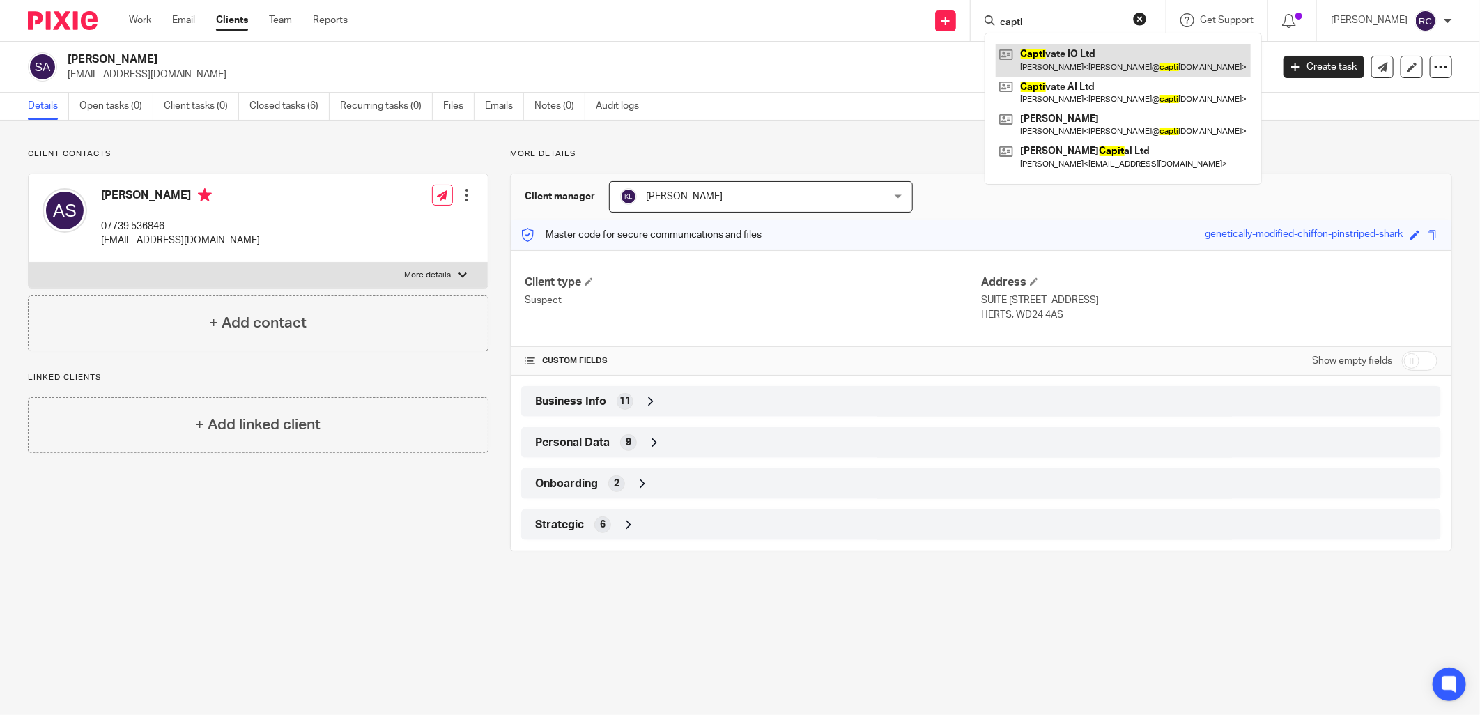
type input "capti"
click at [1063, 59] on link at bounding box center [1123, 60] width 255 height 32
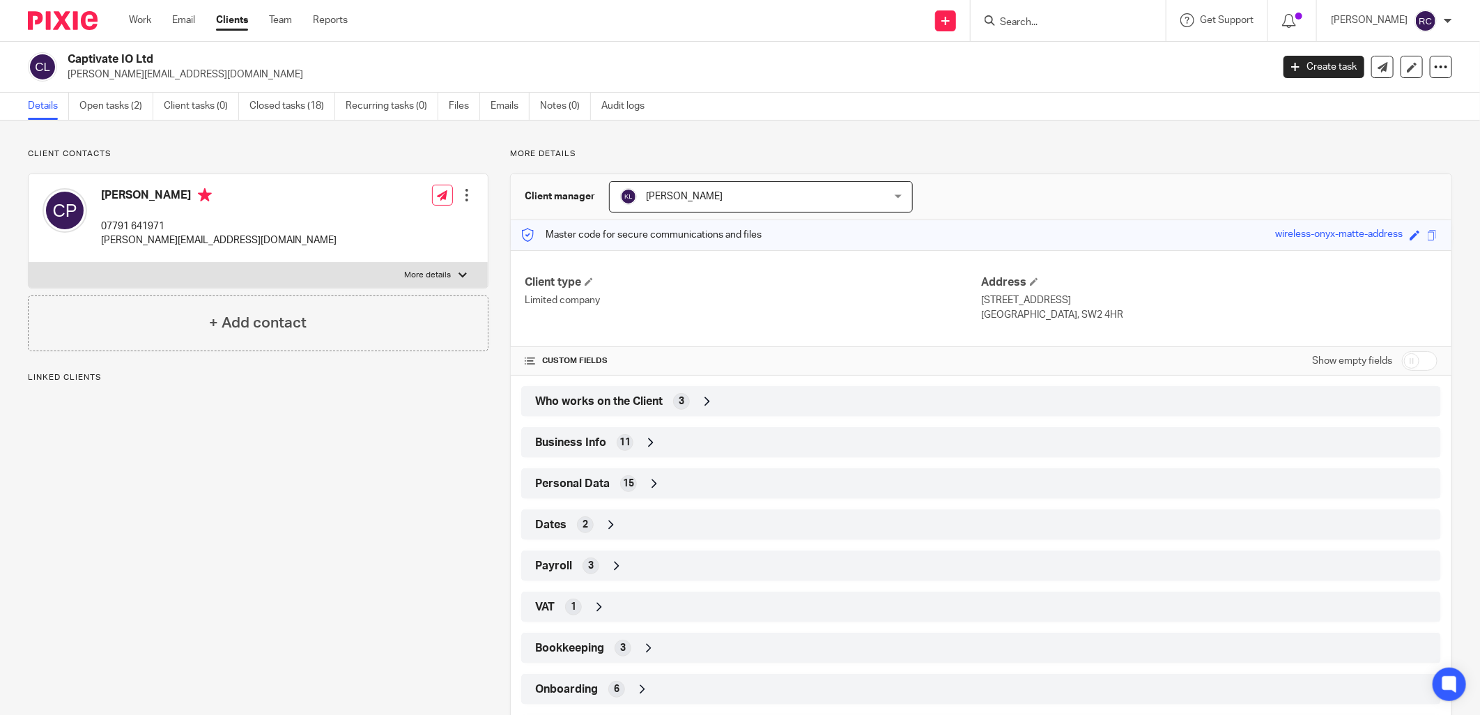
click at [596, 392] on div "Who works on the Client 3" at bounding box center [981, 401] width 899 height 24
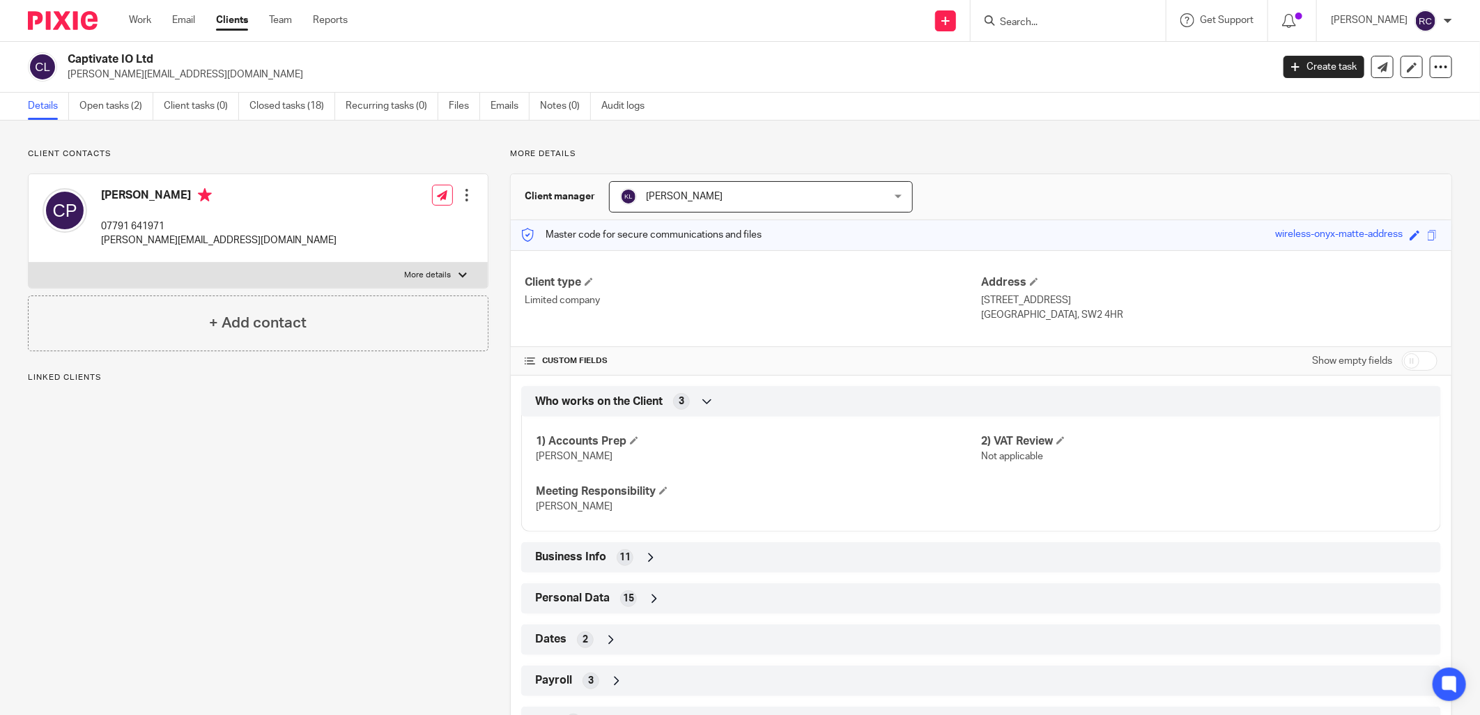
click at [709, 401] on icon at bounding box center [707, 401] width 14 height 14
